Goal: Task Accomplishment & Management: Manage account settings

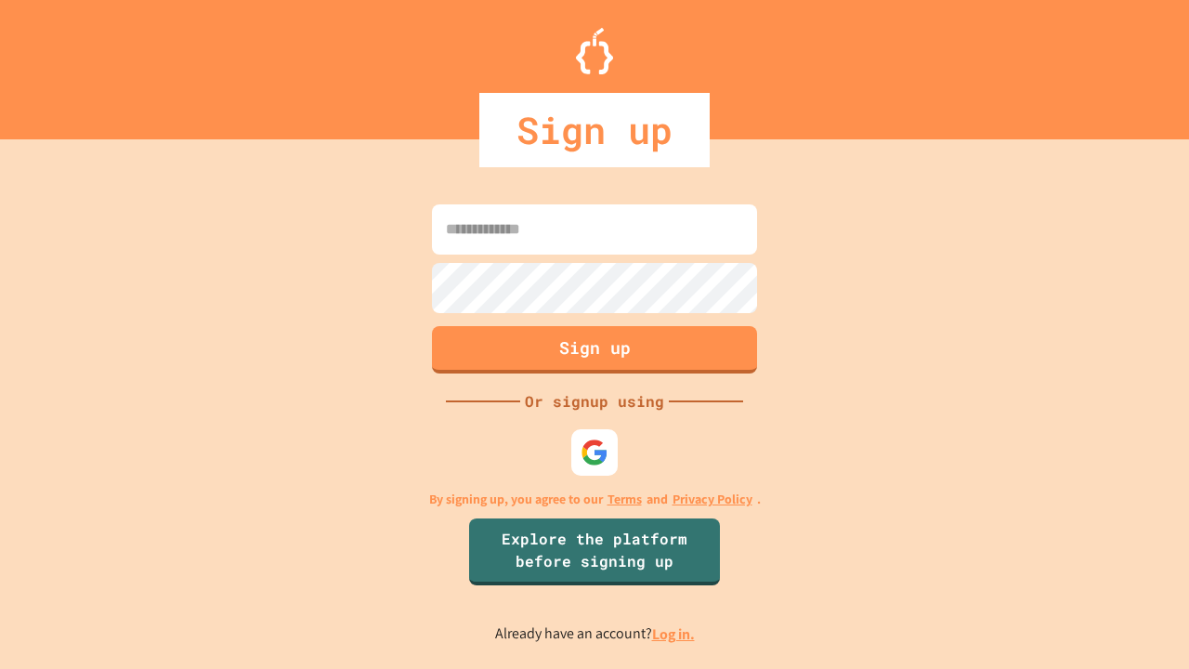
click at [675, 634] on link "Log in." at bounding box center [673, 634] width 43 height 20
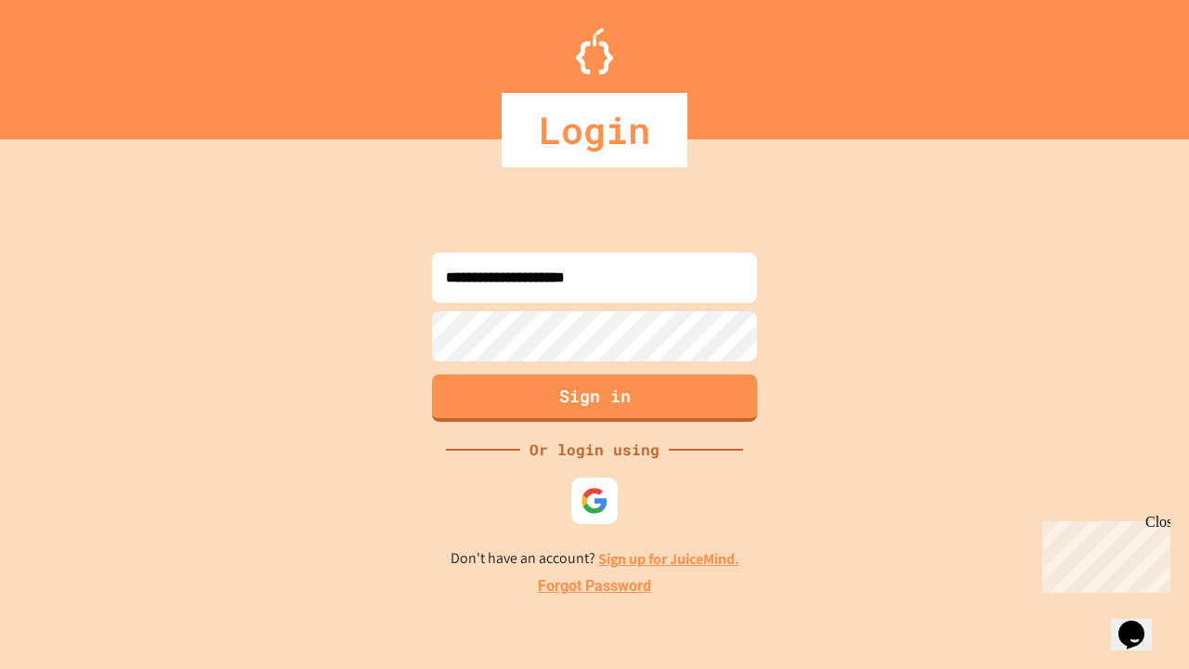
type input "**********"
